Goal: Information Seeking & Learning: Learn about a topic

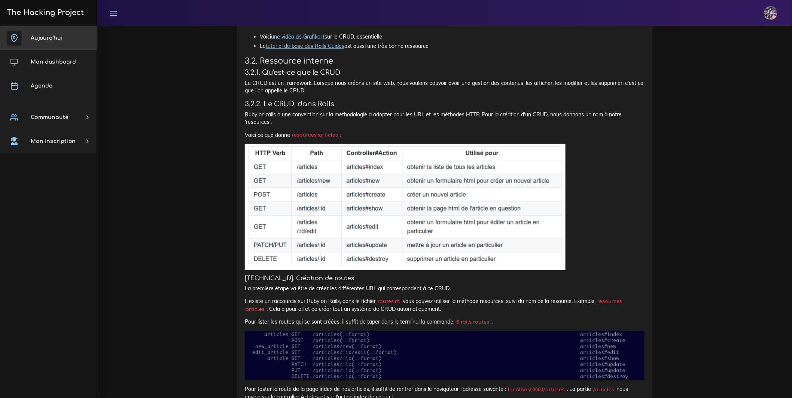
click at [60, 38] on span "Aujourd'hui" at bounding box center [47, 38] width 32 height 6
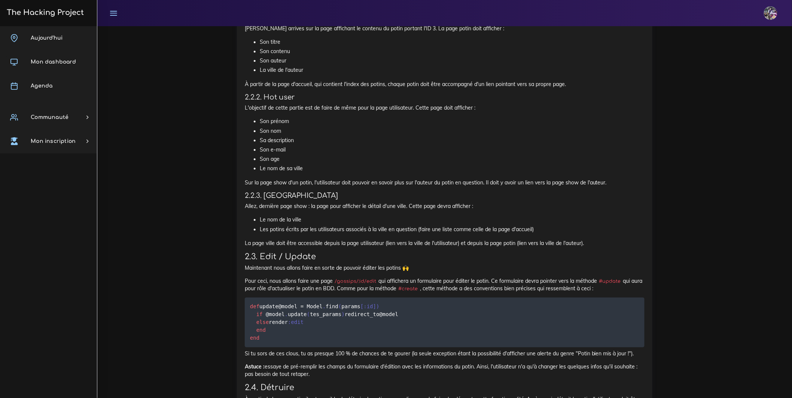
scroll to position [756, 0]
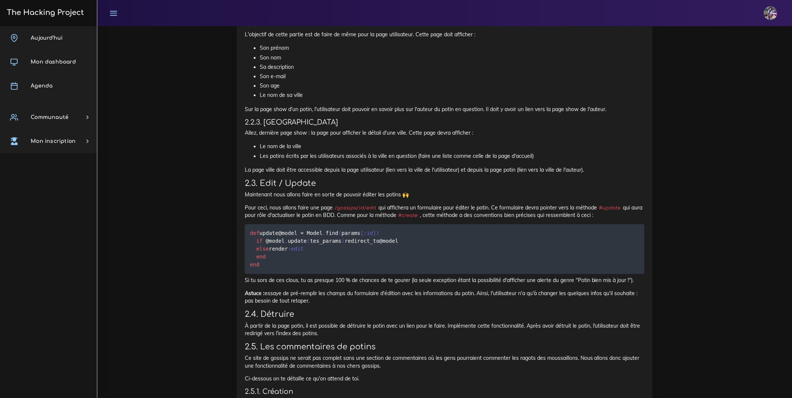
click at [244, 185] on div "The Gossip Project : Full CRUD À The Hacking Project, il se passe plein de chos…" at bounding box center [444, 82] width 415 height 1088
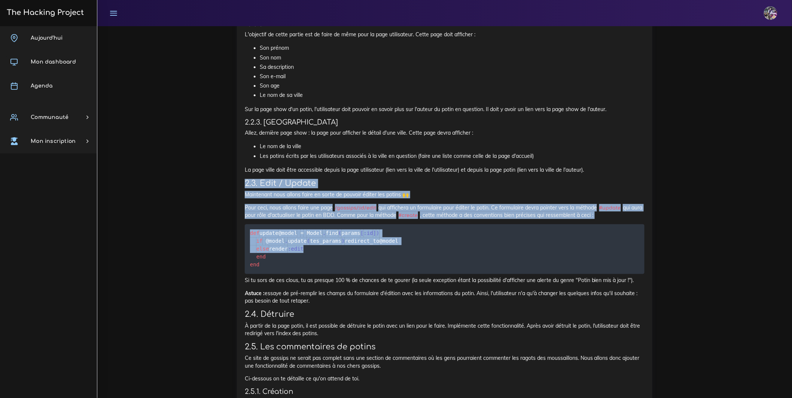
drag, startPoint x: 246, startPoint y: 251, endPoint x: 549, endPoint y: 357, distance: 321.4
click at [549, 357] on div "The Gossip Project : Full CRUD À The Hacking Project, il se passe plein de chos…" at bounding box center [445, 80] width 400 height 1068
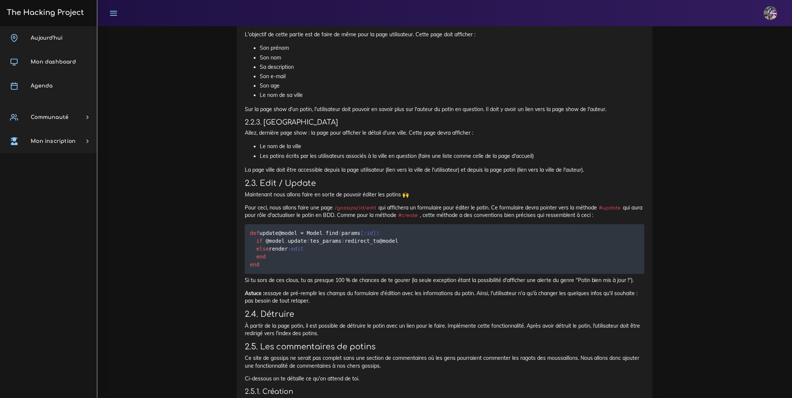
drag, startPoint x: 541, startPoint y: 350, endPoint x: 524, endPoint y: 349, distance: 16.9
click at [542, 274] on pre "def update @model = Model . find ( params [ :id ] ) if @model . update ( tes_pa…" at bounding box center [445, 249] width 400 height 50
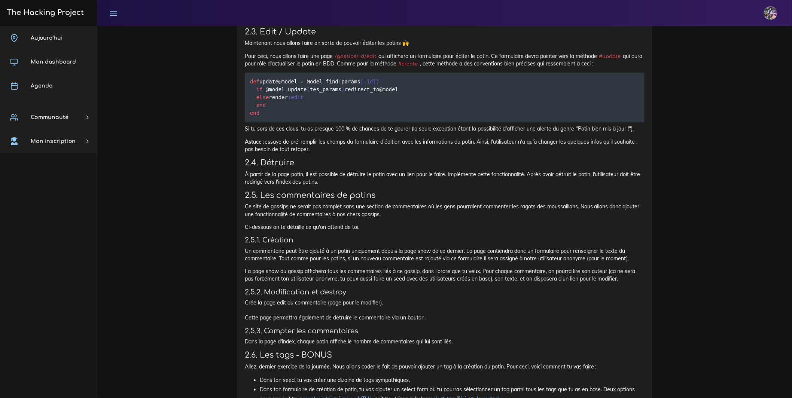
scroll to position [913, 0]
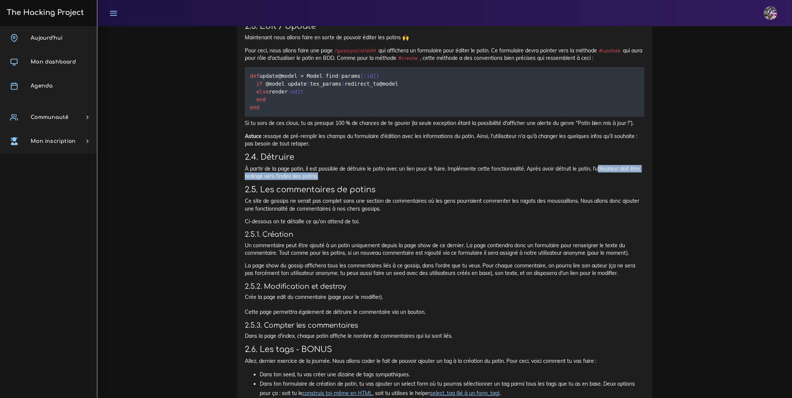
drag, startPoint x: 384, startPoint y: 297, endPoint x: 252, endPoint y: 293, distance: 132.9
click at [251, 180] on p "À partir de la page potin, il est possible de détruire le potin avec un lien po…" at bounding box center [445, 172] width 400 height 15
click at [350, 180] on p "À partir de la page potin, il est possible de détruire le potin avec un lien po…" at bounding box center [445, 172] width 400 height 15
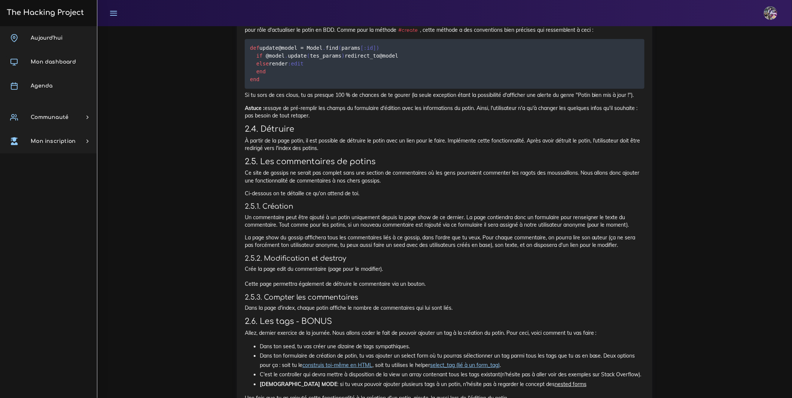
scroll to position [950, 0]
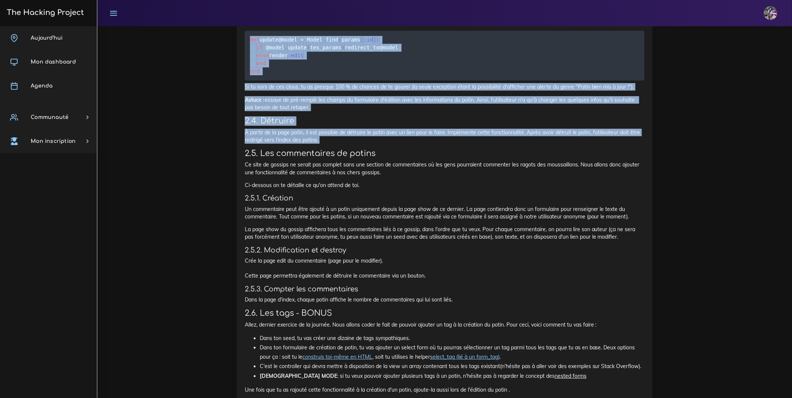
drag, startPoint x: 402, startPoint y: 265, endPoint x: 223, endPoint y: 58, distance: 273.4
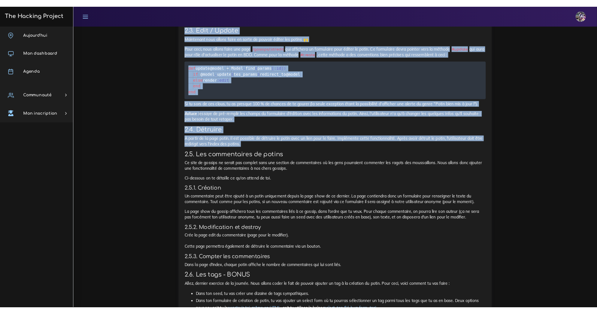
scroll to position [901, 0]
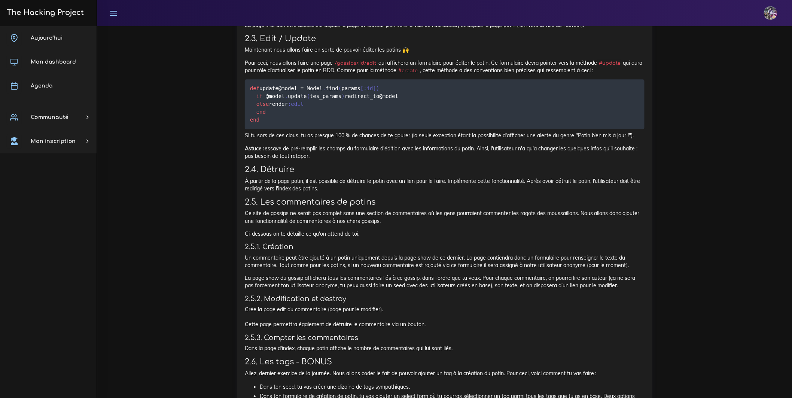
click at [368, 43] on h3 "2.3. Edit / Update" at bounding box center [445, 38] width 400 height 9
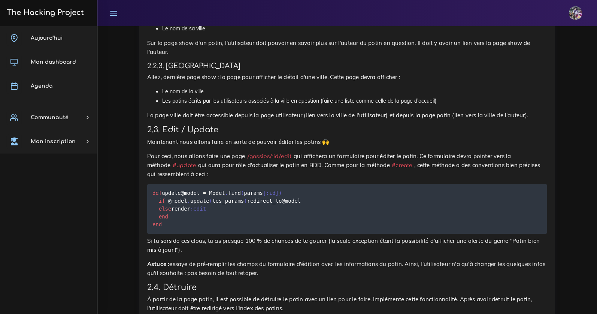
scroll to position [832, 0]
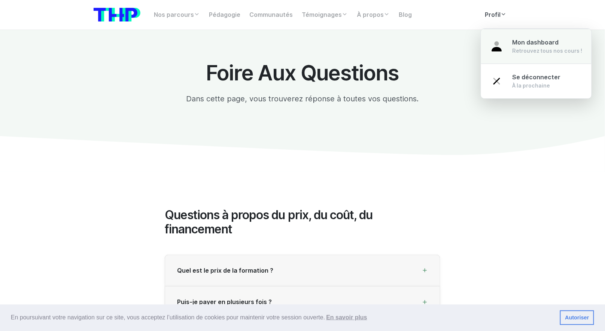
click at [521, 49] on div "Retrouvez tous nos cours !" at bounding box center [547, 50] width 70 height 7
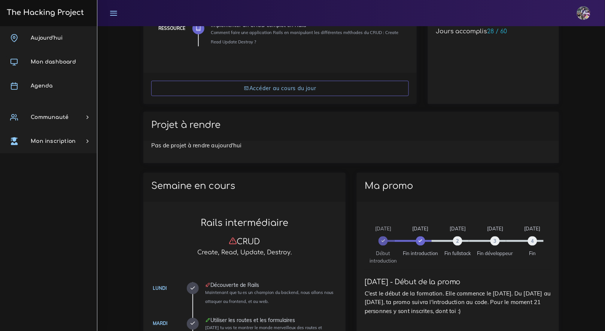
scroll to position [235, 0]
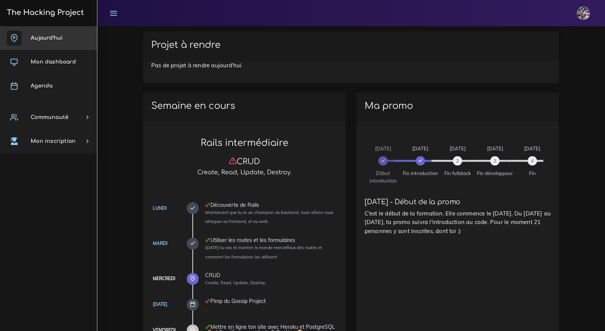
click at [63, 38] on link "Aujourd'hui" at bounding box center [48, 38] width 97 height 24
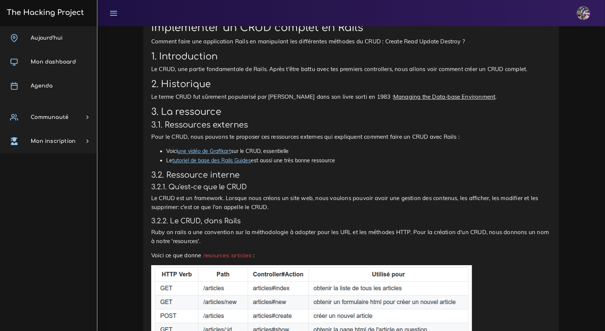
scroll to position [1643, 0]
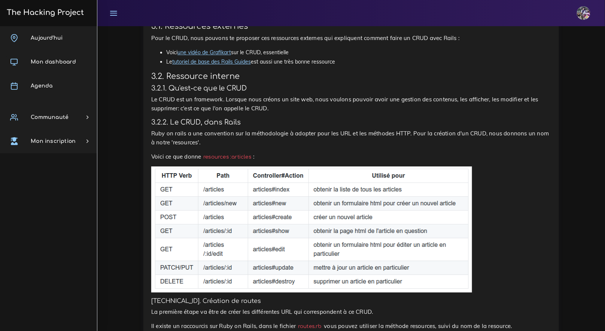
click at [229, 56] on link "une vidéo de Grafikart" at bounding box center [204, 52] width 54 height 7
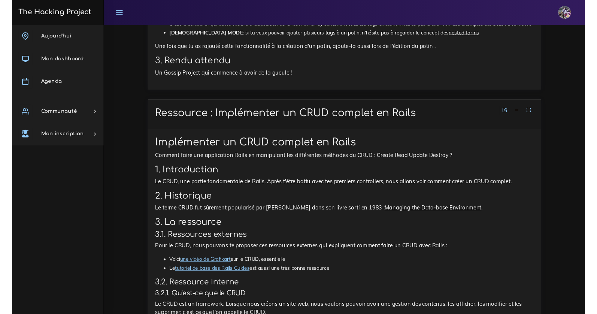
scroll to position [1437, 0]
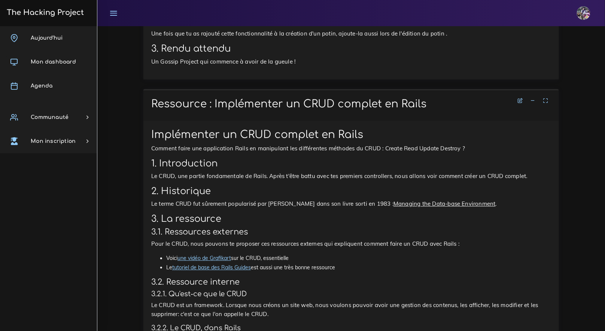
click at [229, 262] on link "une vidéo de Grafikart" at bounding box center [204, 258] width 54 height 7
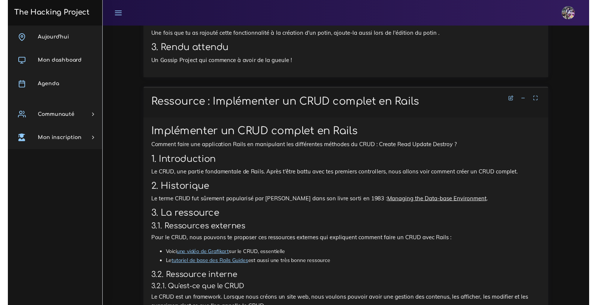
scroll to position [1438, 0]
